Goal: Feedback & Contribution: Submit feedback/report problem

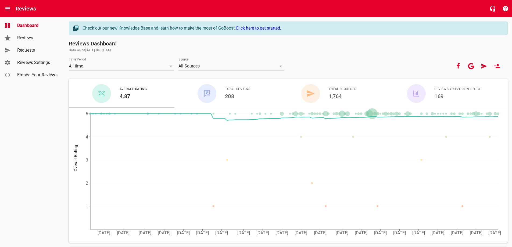
click at [33, 47] on span "Requests" at bounding box center [37, 50] width 41 height 6
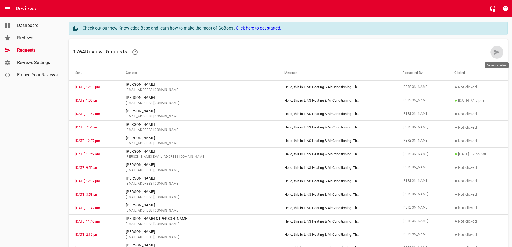
click at [498, 52] on icon at bounding box center [498, 52] width 6 height 5
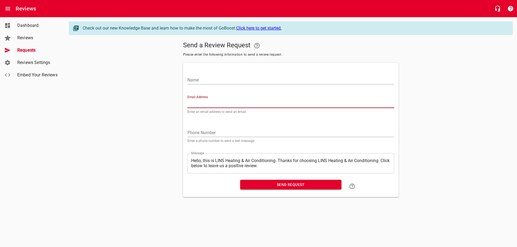
click at [198, 102] on input "Email Address" at bounding box center [290, 104] width 207 height 9
paste input "[EMAIL_ADDRESS][DOMAIN_NAME]"
type input "[EMAIL_ADDRESS][DOMAIN_NAME]"
click at [209, 79] on input "Name" at bounding box center [290, 80] width 207 height 9
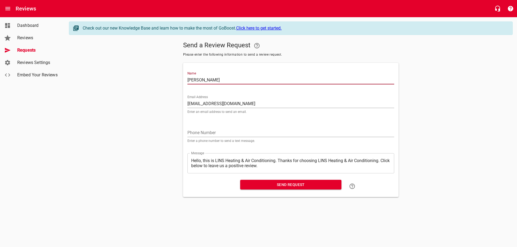
type input "[PERSON_NAME]"
click at [277, 186] on span "Send Request" at bounding box center [290, 185] width 93 height 7
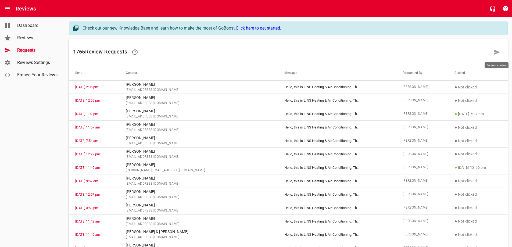
click at [497, 52] on icon at bounding box center [497, 52] width 6 height 6
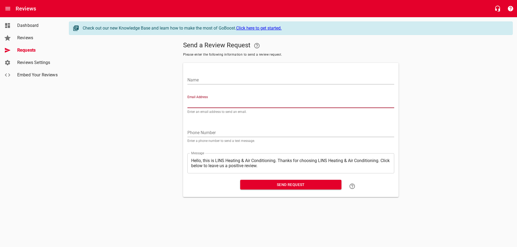
click at [209, 102] on input "Email Address" at bounding box center [290, 104] width 207 height 9
paste input "[EMAIL_ADDRESS][DOMAIN_NAME]"
type input "[EMAIL_ADDRESS][DOMAIN_NAME]"
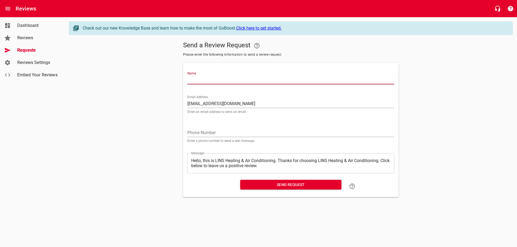
click at [210, 79] on input "Name" at bounding box center [290, 80] width 207 height 9
type input "[PERSON_NAME]"
click at [291, 186] on span "Send Request" at bounding box center [290, 185] width 93 height 7
